Goal: Check status: Check status

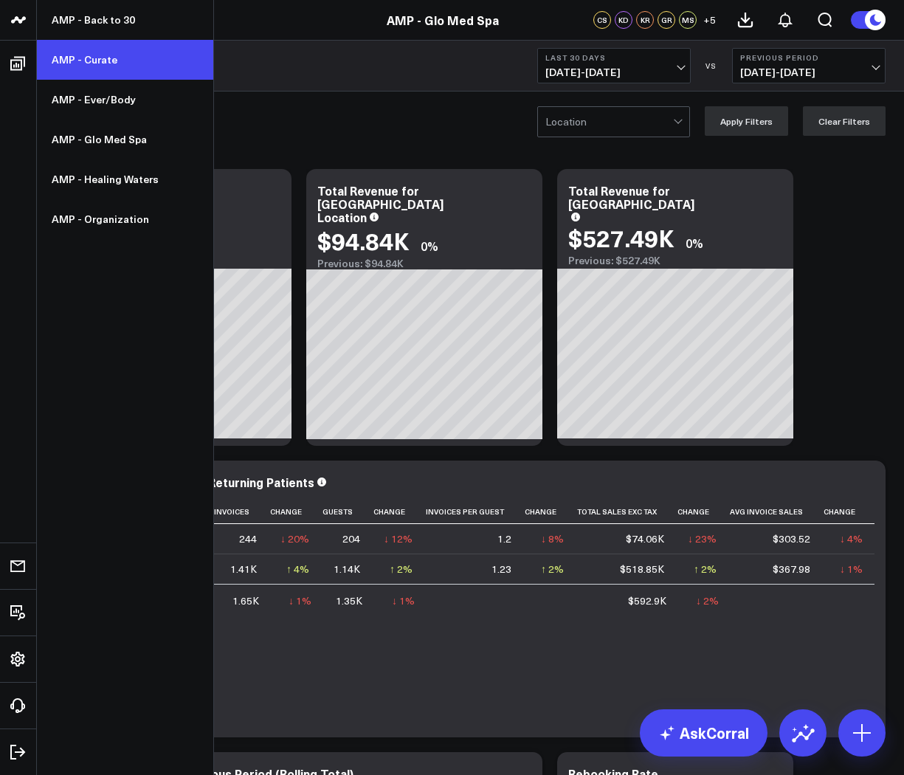
click at [91, 50] on link "AMP - Curate" at bounding box center [125, 60] width 176 height 40
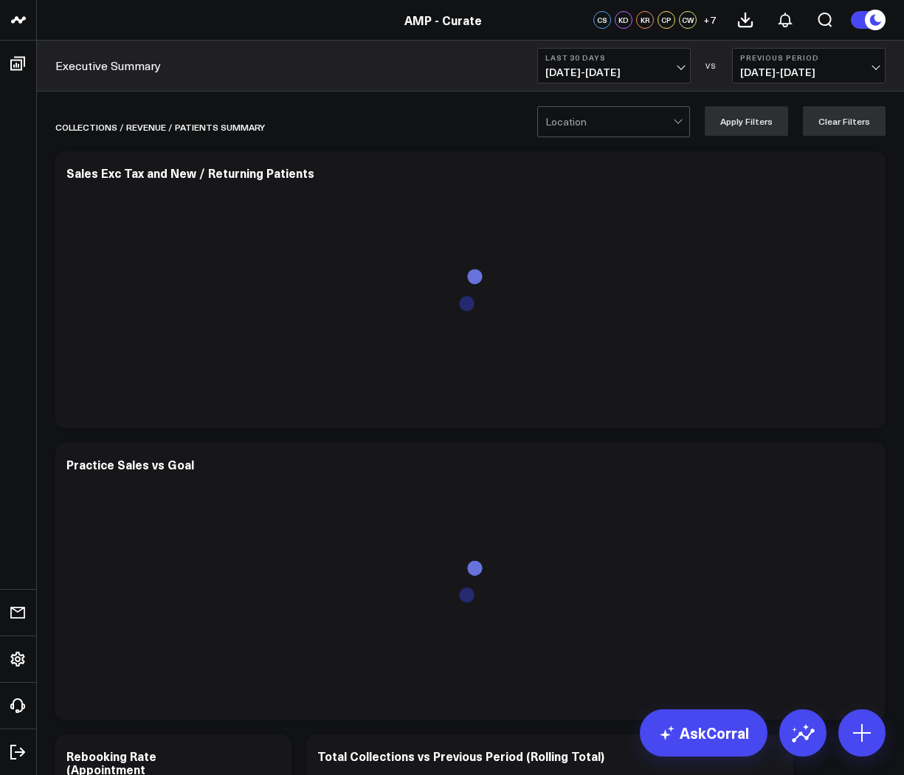
click at [604, 70] on span "09/06/25 - 10/05/25" at bounding box center [614, 72] width 137 height 12
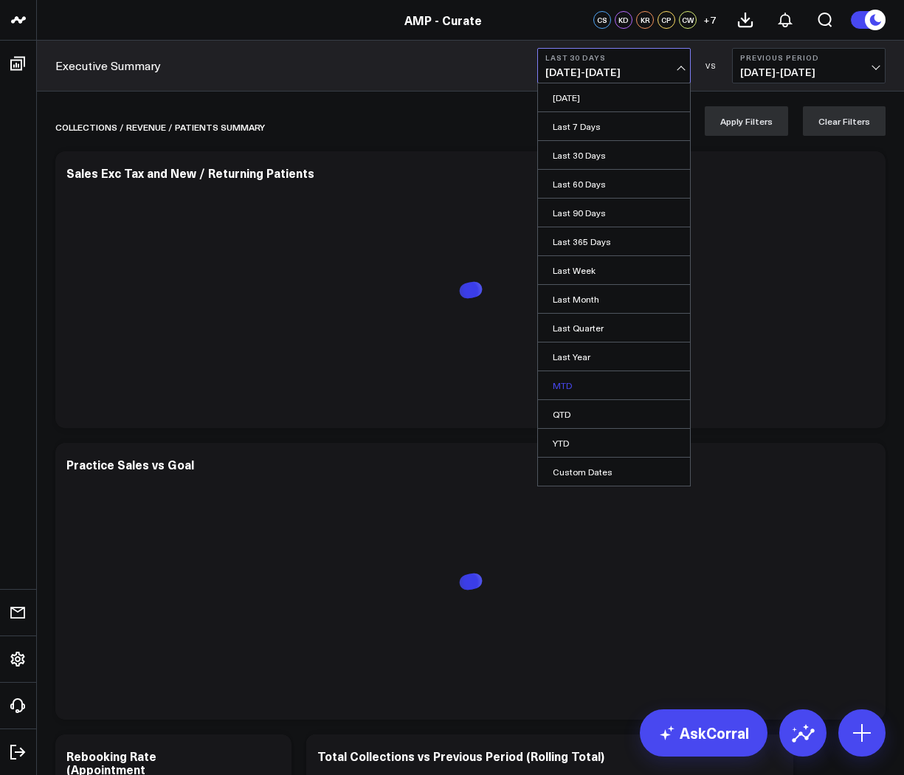
click at [572, 385] on link "MTD" at bounding box center [614, 385] width 152 height 28
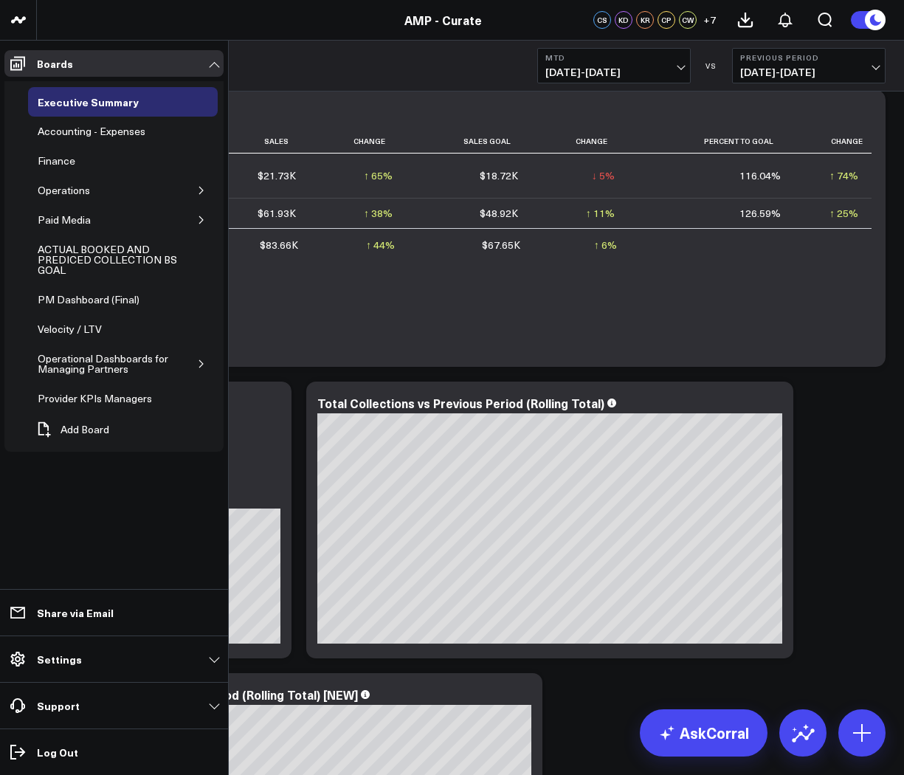
scroll to position [354, 0]
click at [194, 195] on button "button" at bounding box center [201, 190] width 15 height 15
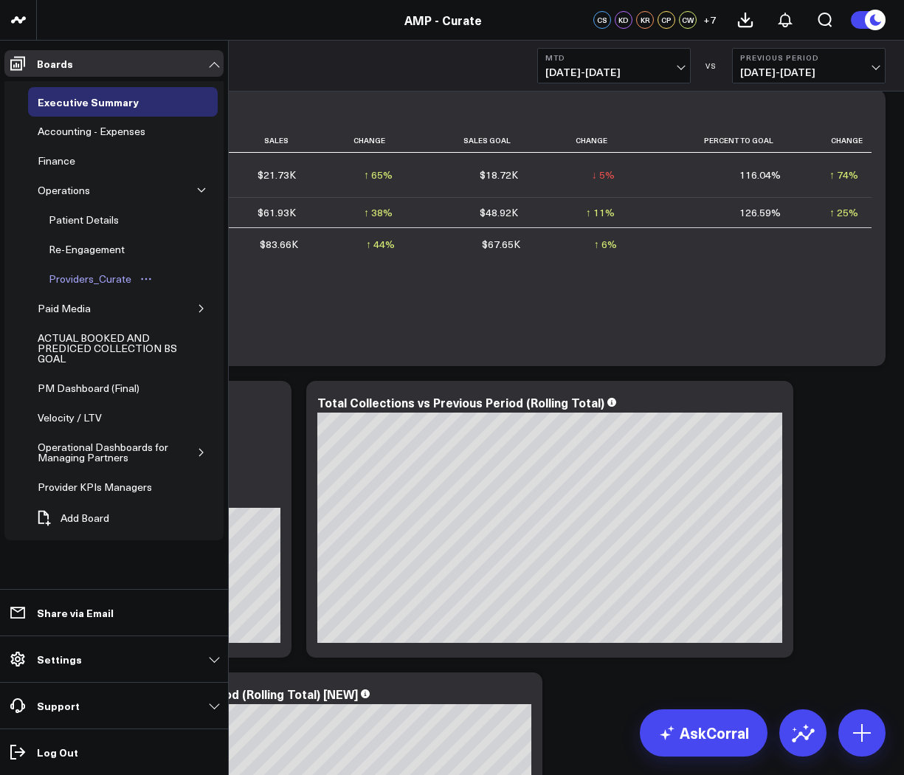
click at [129, 278] on div "Providers_Curate" at bounding box center [90, 279] width 90 height 18
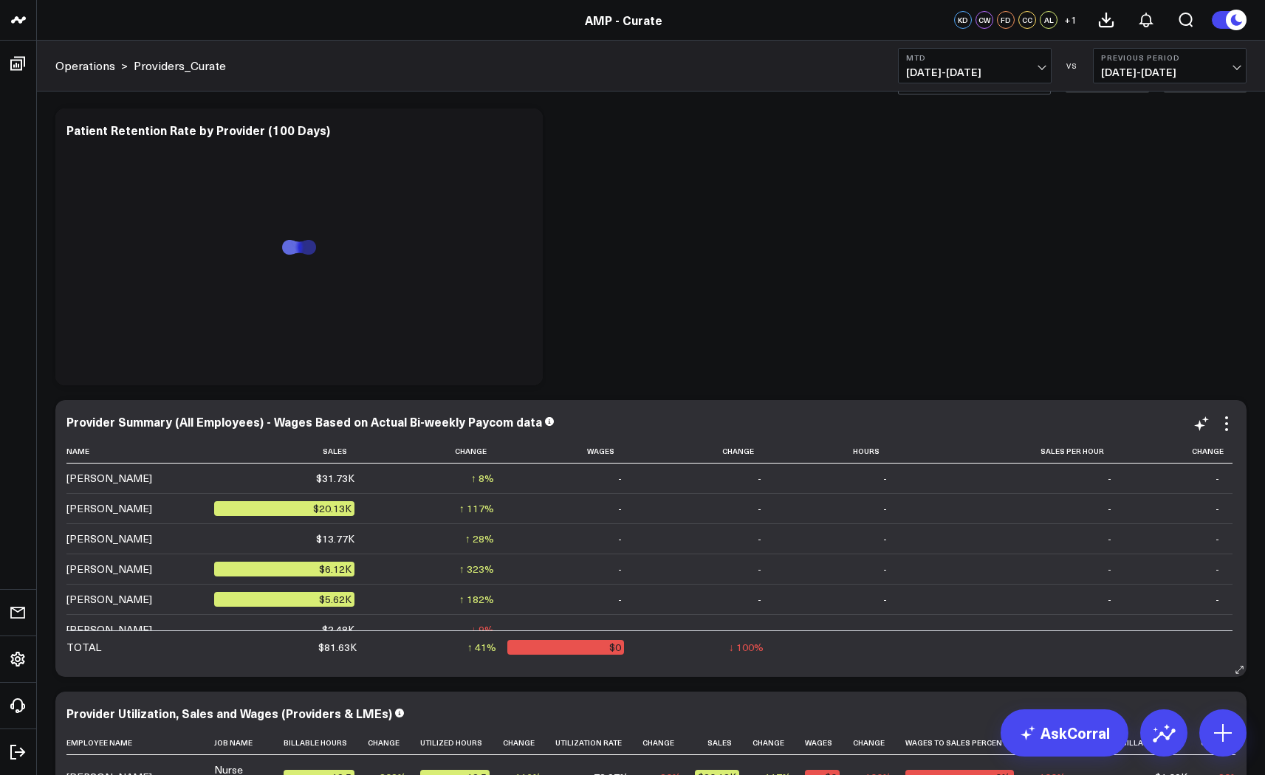
scroll to position [58, 0]
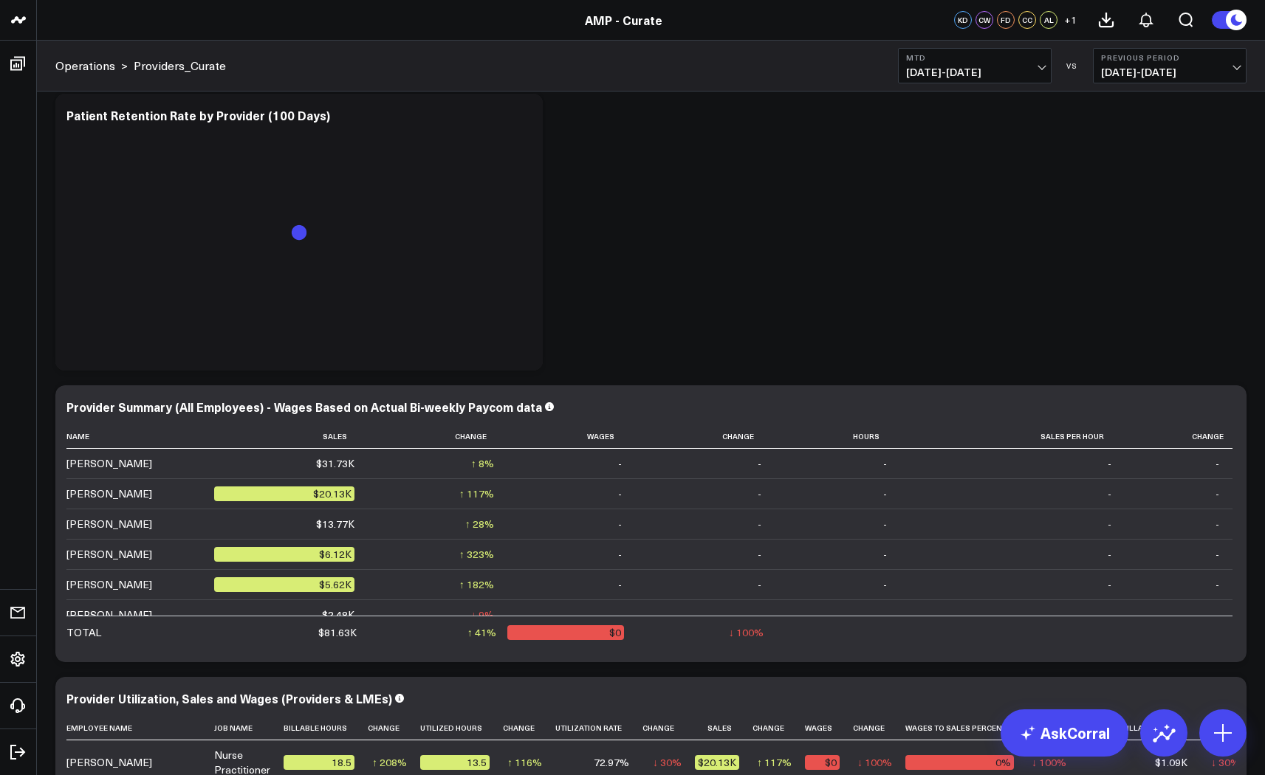
click at [904, 67] on span "09/26/25 - 09/30/25" at bounding box center [1169, 72] width 137 height 12
click at [904, 154] on link "YoY" at bounding box center [1169, 155] width 152 height 28
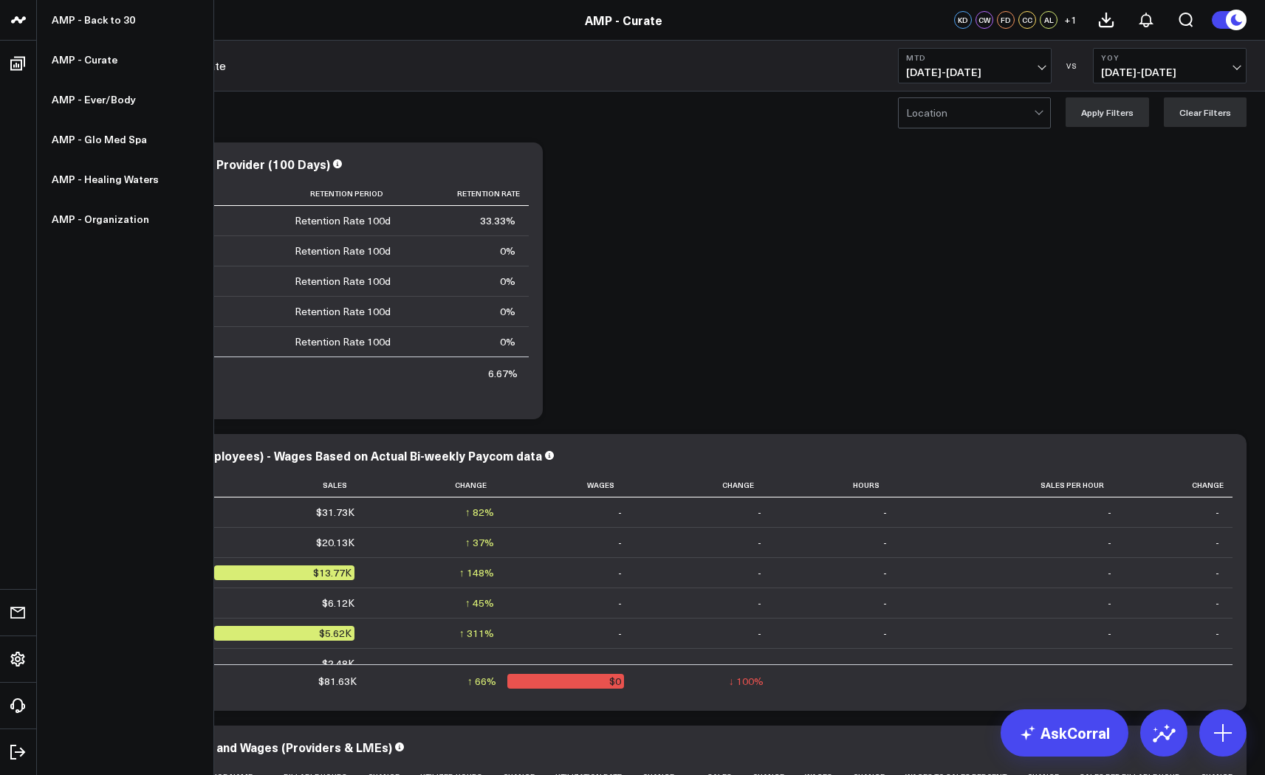
click at [23, 22] on icon at bounding box center [19, 20] width 18 height 18
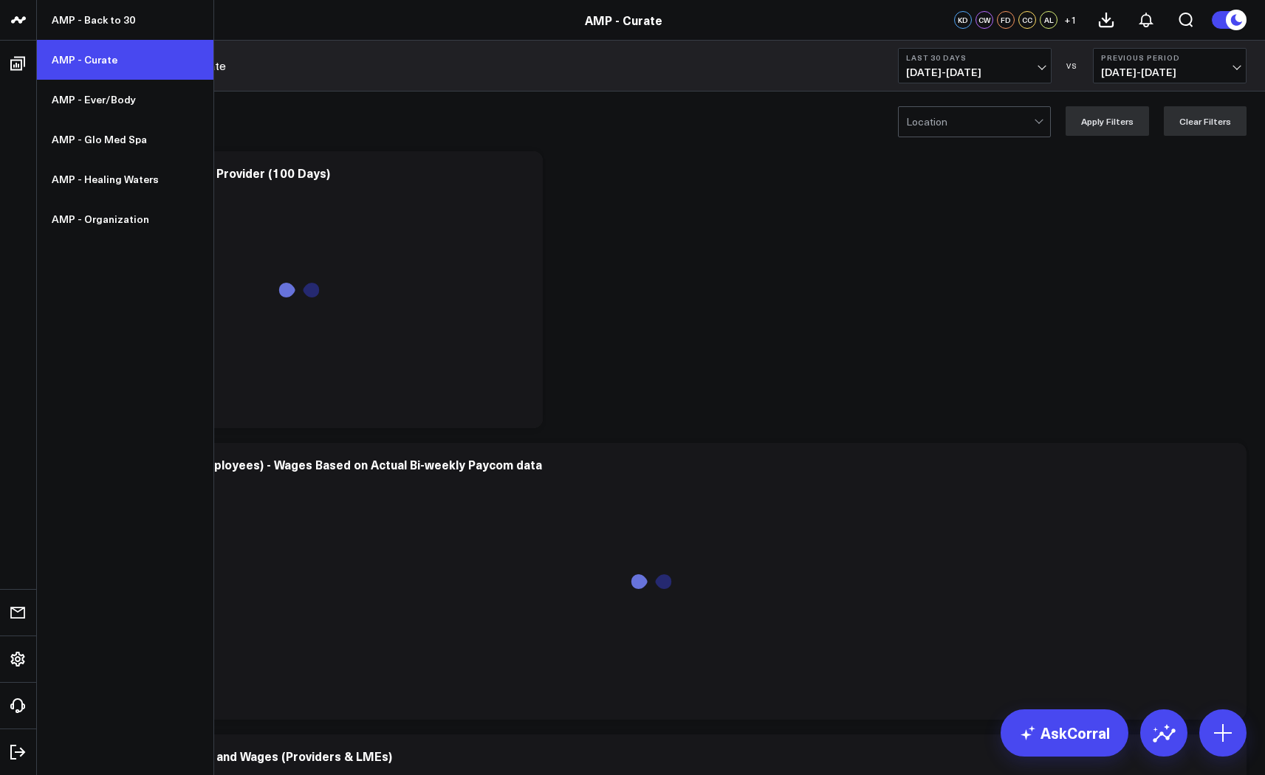
scroll to position [1, 0]
click at [64, 61] on link "AMP - Curate" at bounding box center [125, 60] width 176 height 40
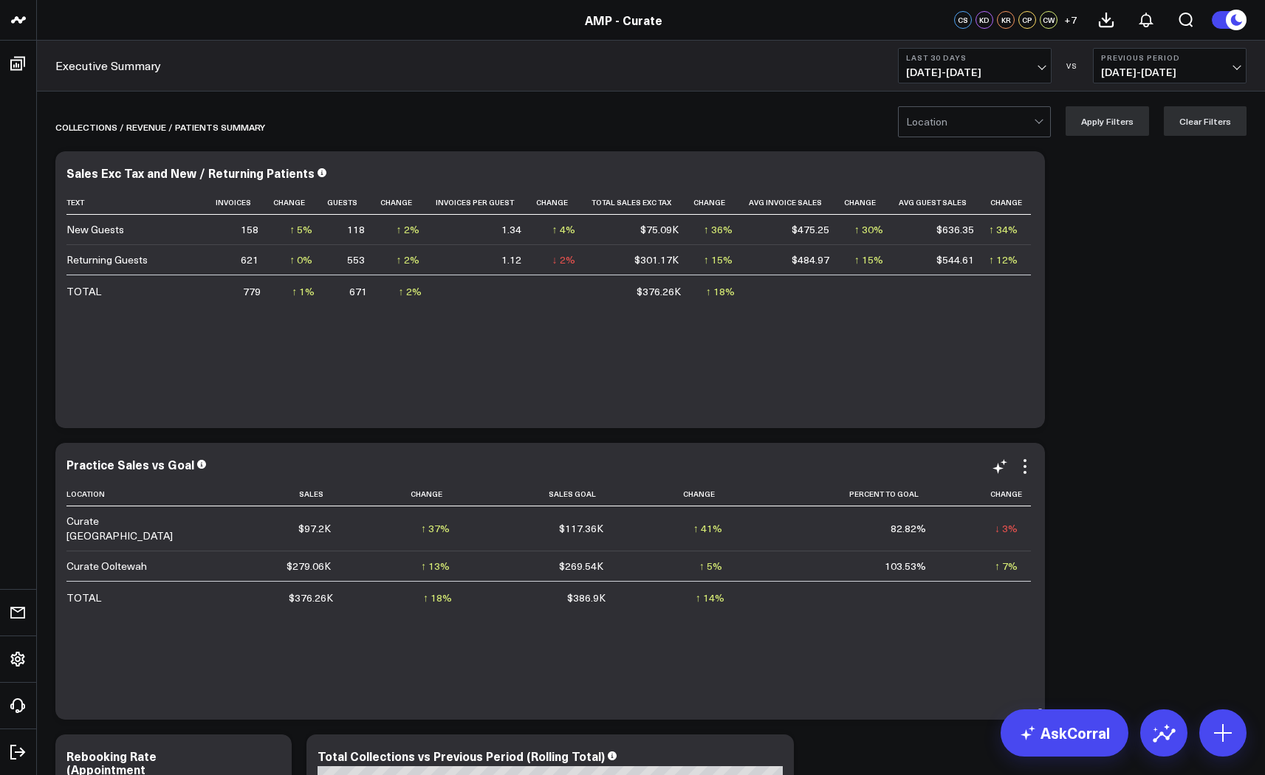
scroll to position [1, 0]
click at [915, 82] on button "Last 30 Days 09/06/25 - 10/05/25" at bounding box center [975, 65] width 154 height 35
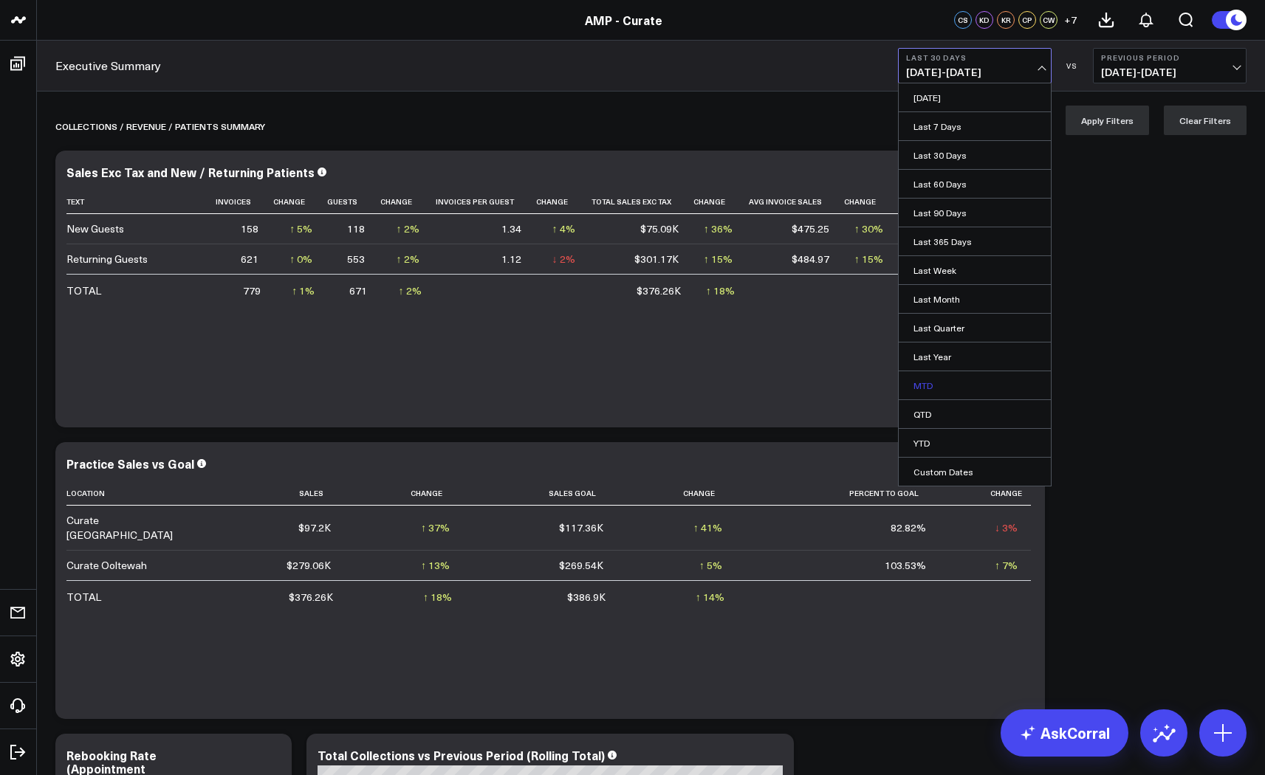
click at [934, 385] on link "MTD" at bounding box center [974, 385] width 152 height 28
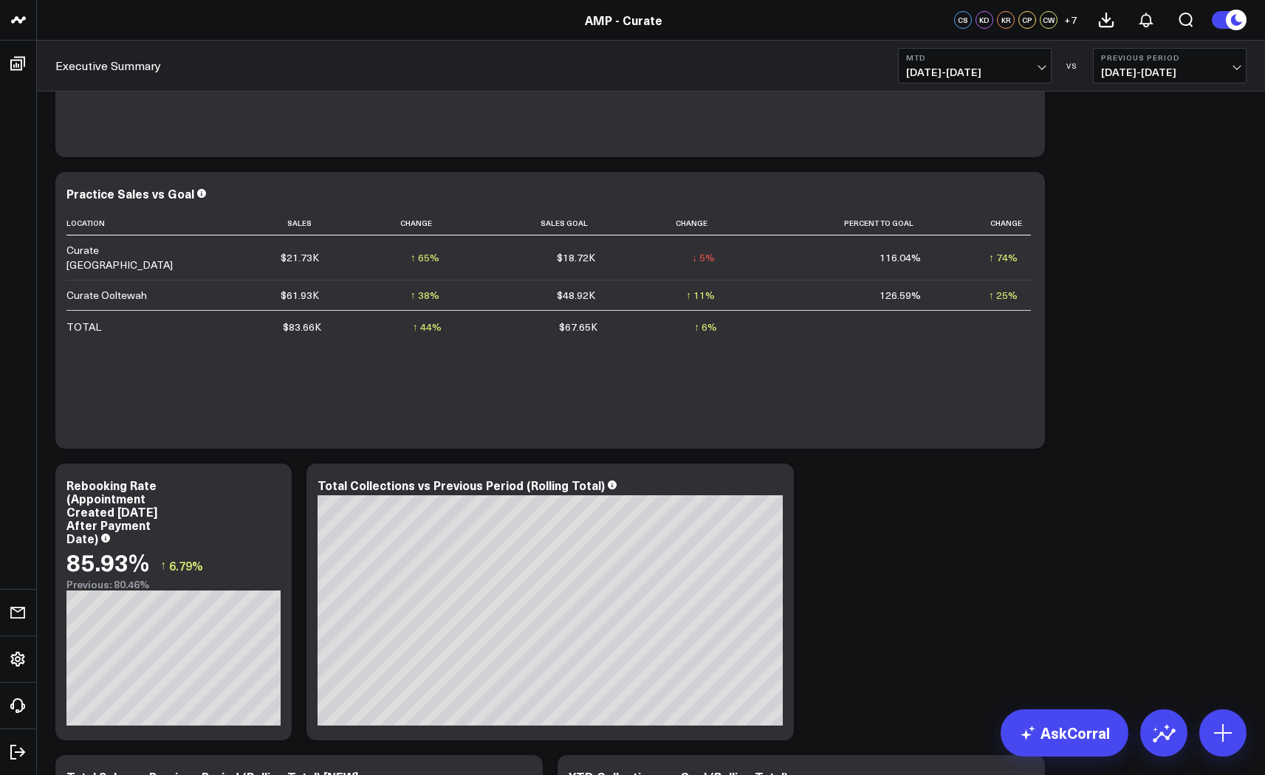
scroll to position [366, 0]
